Goal: Transaction & Acquisition: Obtain resource

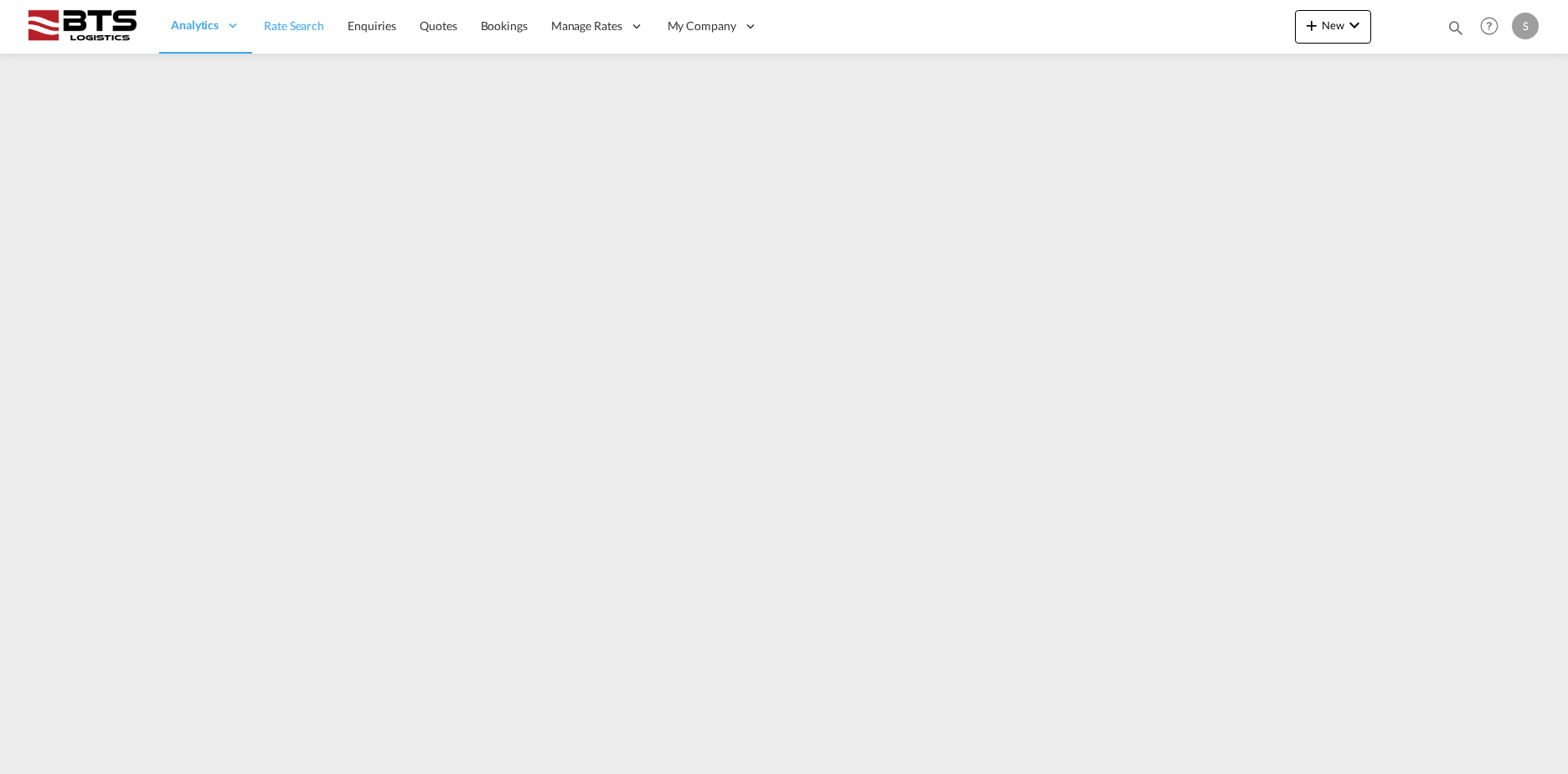
click at [301, 18] on span "Rate Search" at bounding box center [294, 26] width 60 height 17
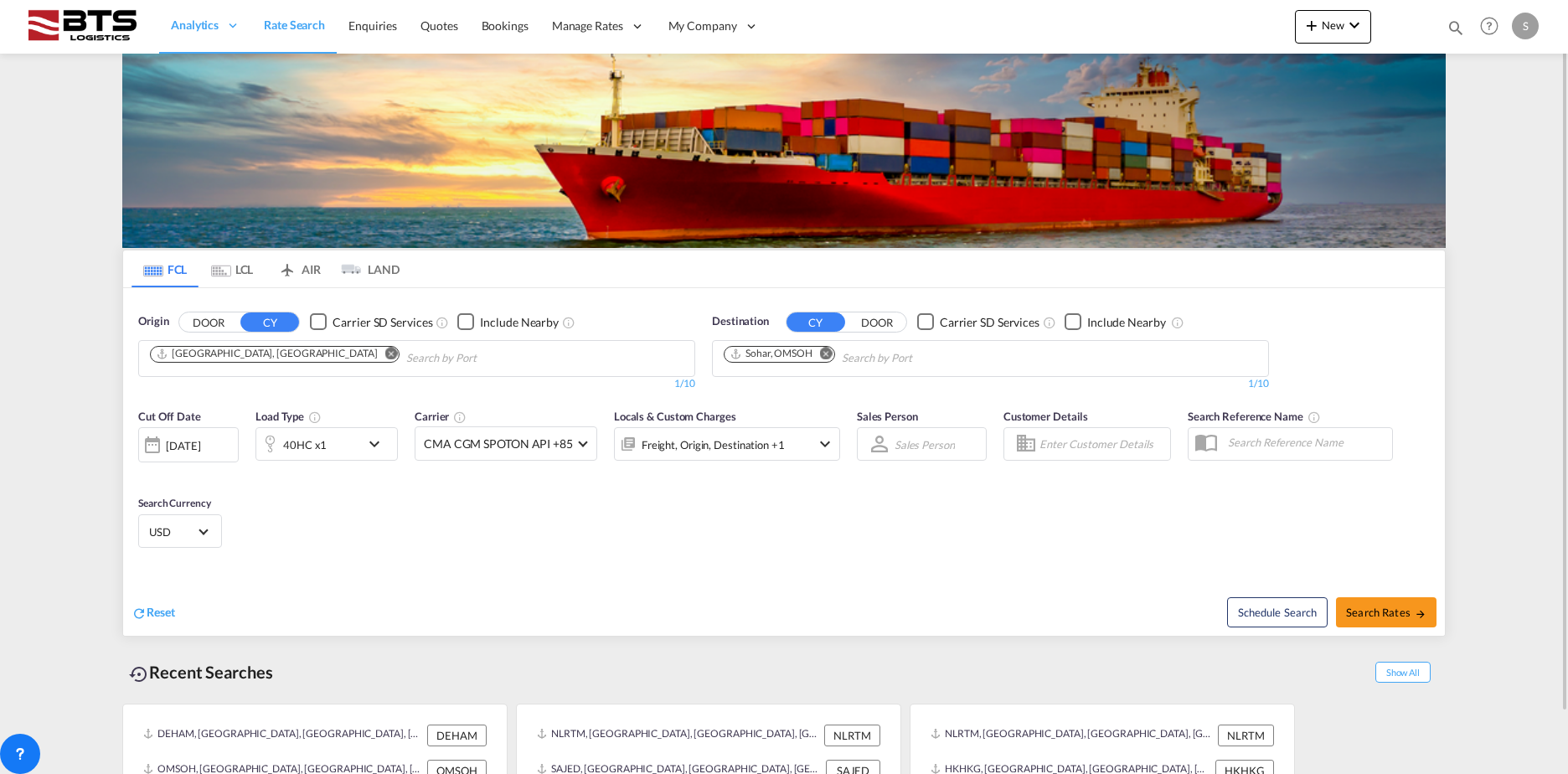
click at [385, 353] on md-icon "Remove" at bounding box center [391, 352] width 12 height 12
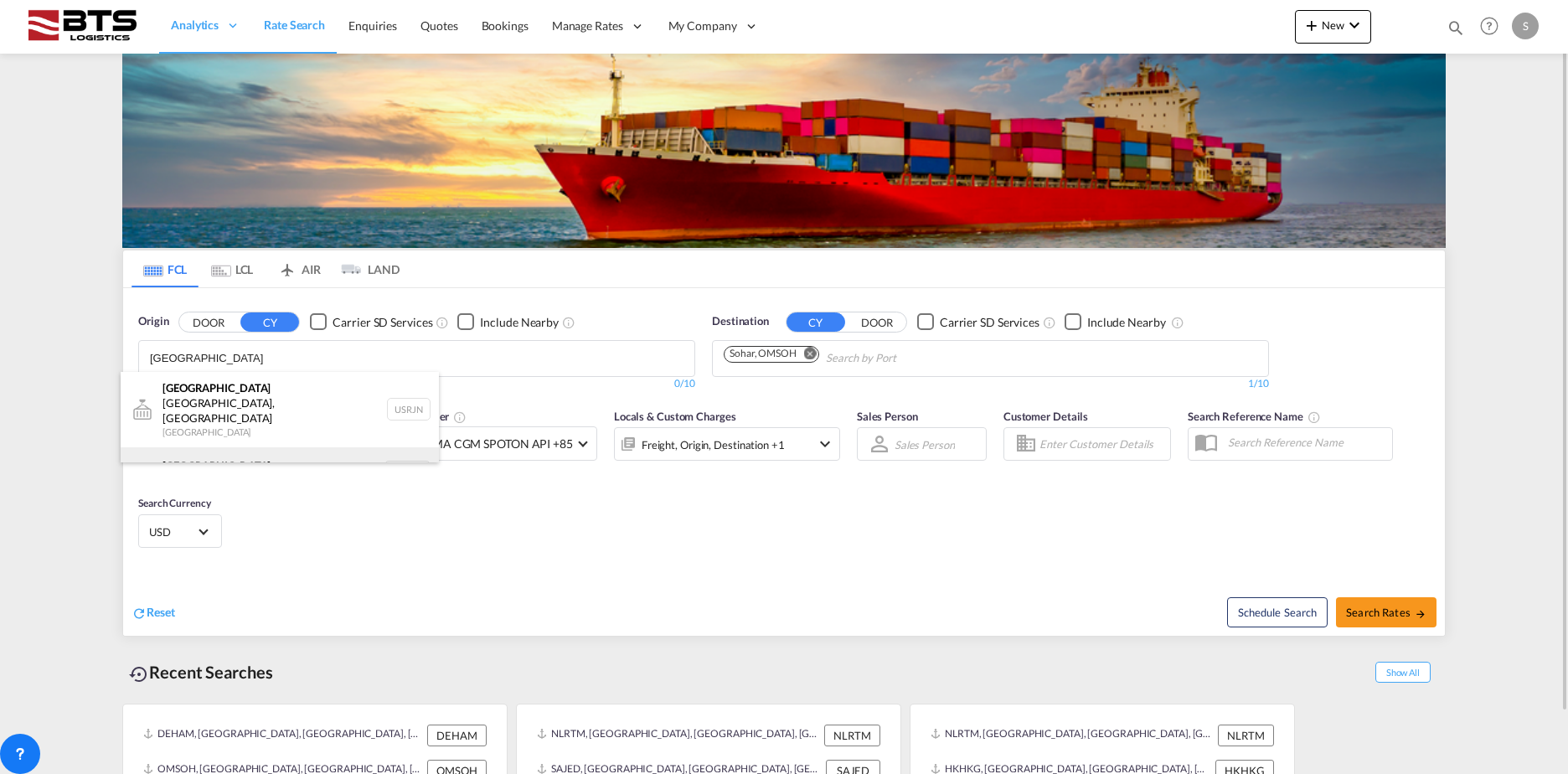
type input "[GEOGRAPHIC_DATA]"
click at [290, 447] on div "[GEOGRAPHIC_DATA] [GEOGRAPHIC_DATA] NLRTM" at bounding box center [279, 472] width 318 height 50
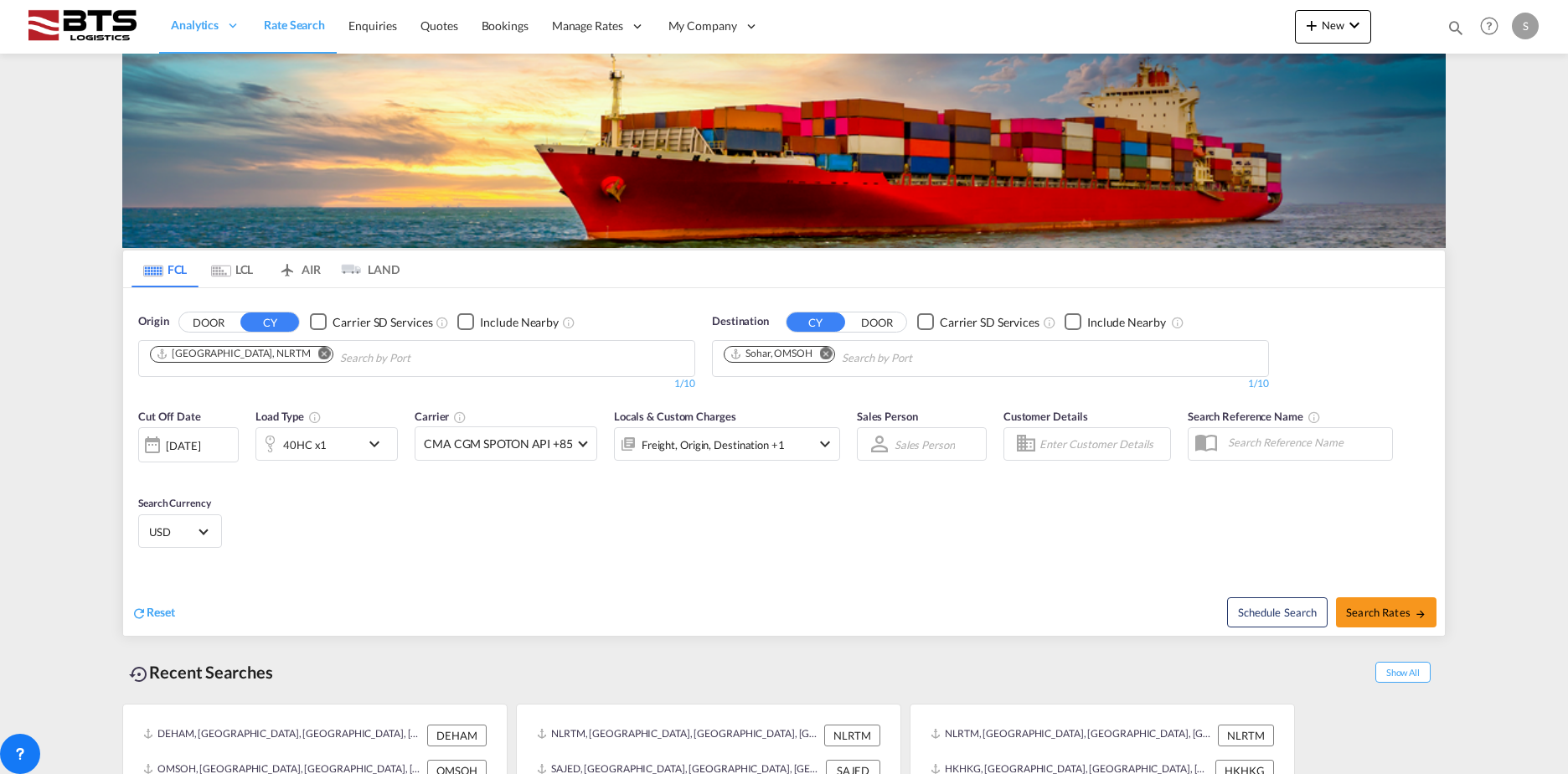
click at [829, 350] on md-icon "Remove" at bounding box center [826, 352] width 12 height 12
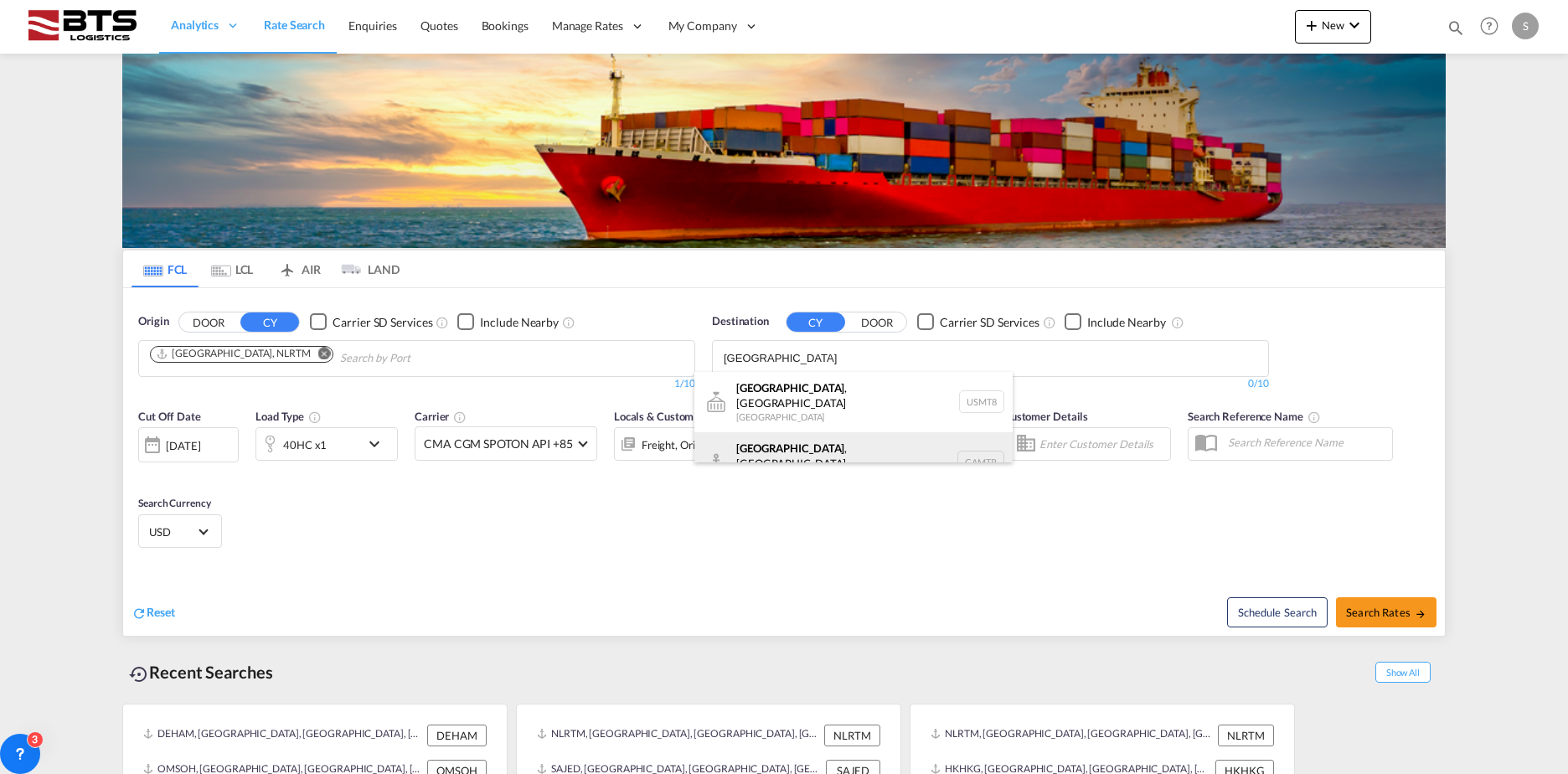
type input "[GEOGRAPHIC_DATA]"
click at [857, 435] on div "[GEOGRAPHIC_DATA] , [GEOGRAPHIC_DATA] [GEOGRAPHIC_DATA] CAMTR" at bounding box center [853, 463] width 318 height 60
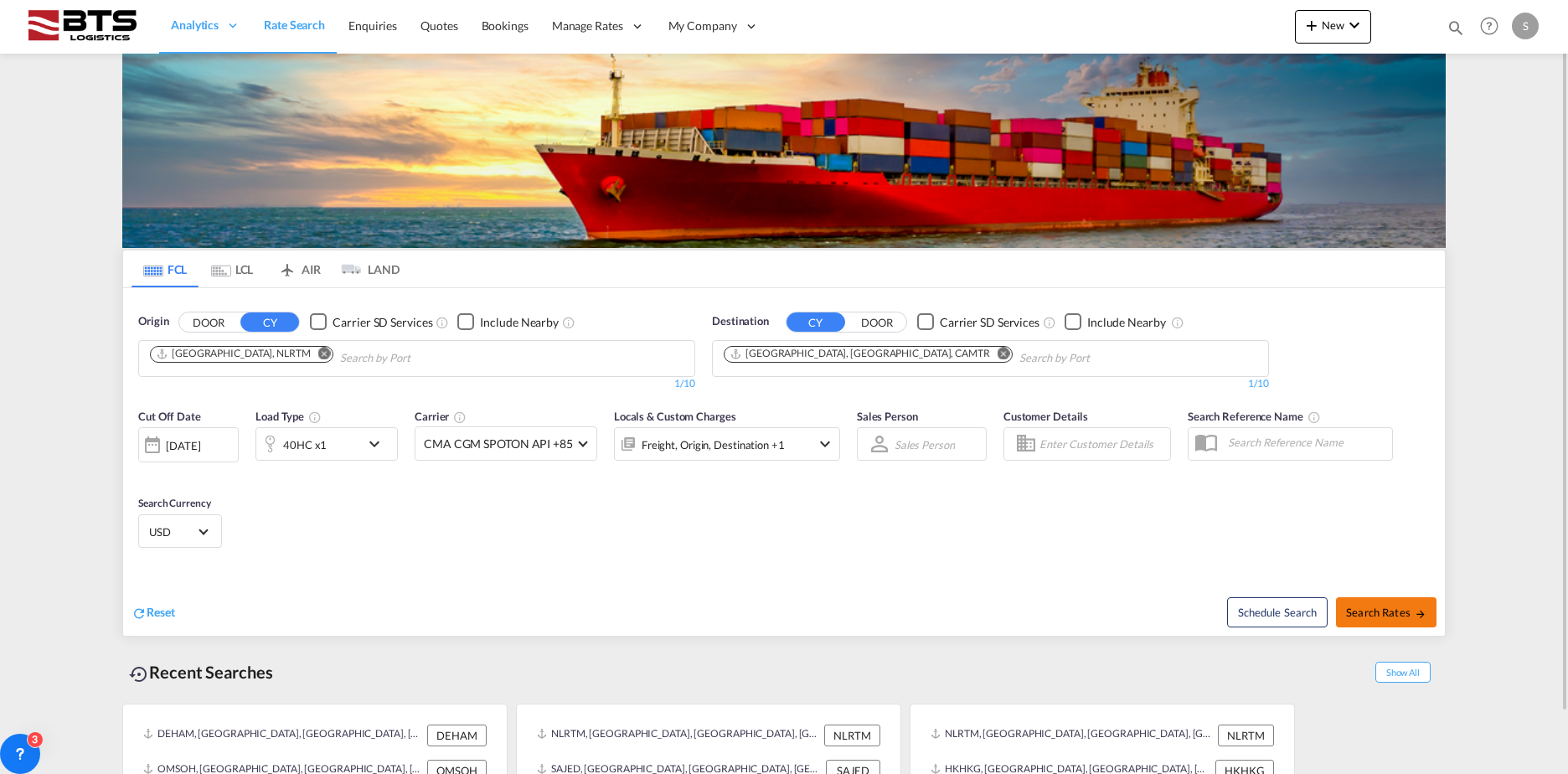
click at [1381, 621] on button "Search Rates" at bounding box center [1386, 613] width 100 height 30
type input "NLRTM to CAMTR / [DATE]"
